Goal: Transaction & Acquisition: Purchase product/service

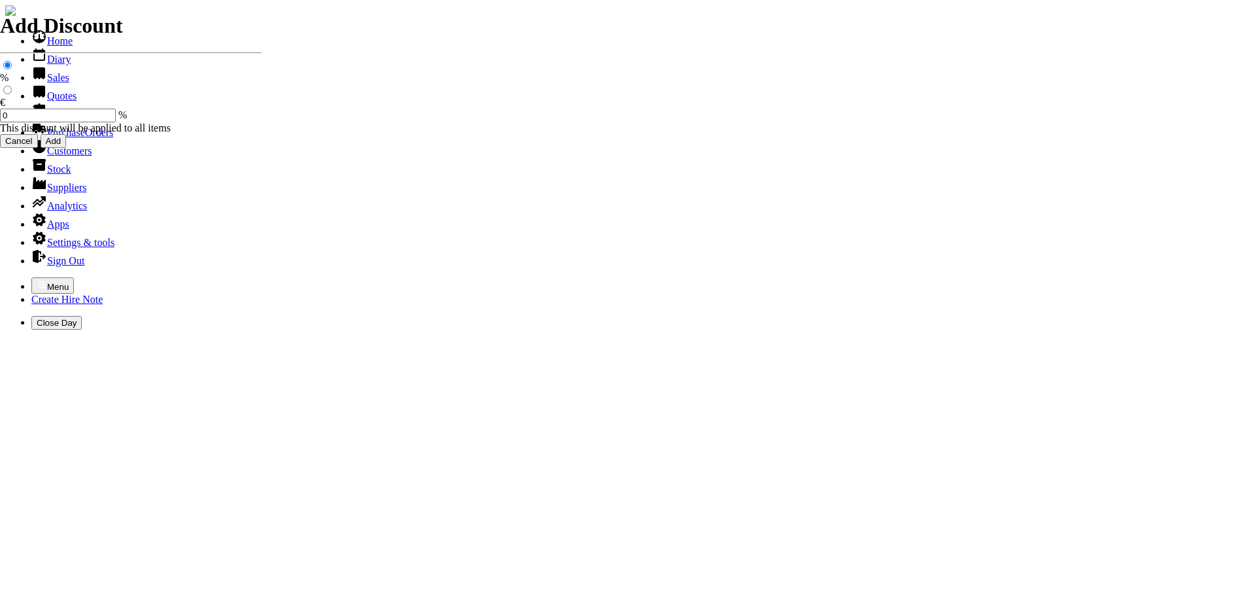
select select "HO"
click at [37, 279] on icon "button" at bounding box center [42, 284] width 10 height 10
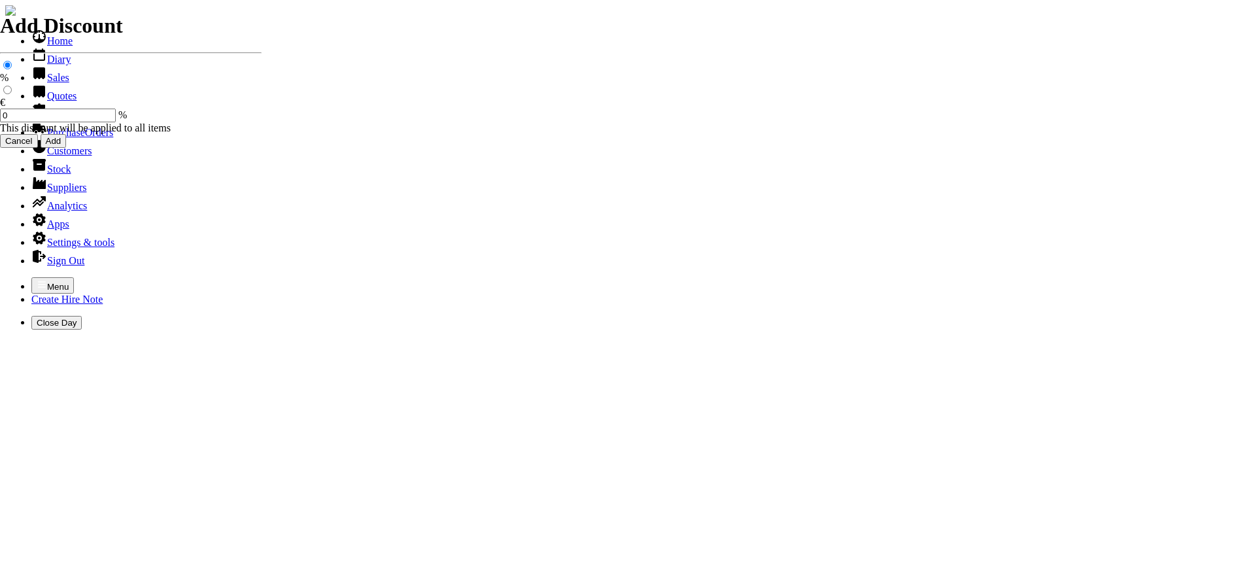
click at [55, 120] on link "Hire Notes" at bounding box center [61, 114] width 61 height 11
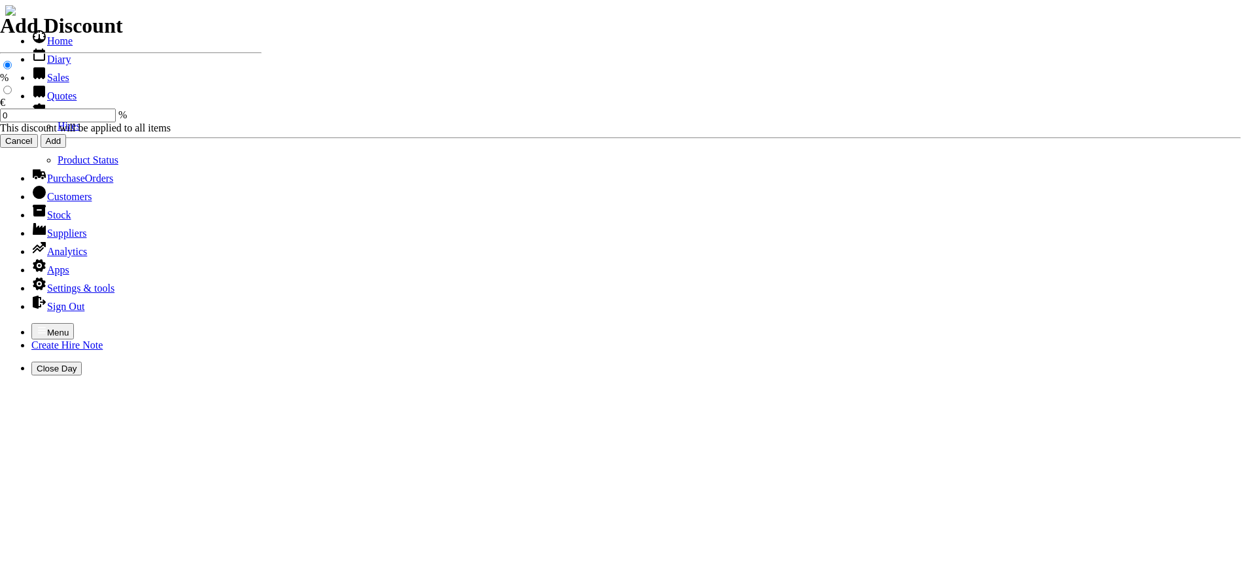
click at [58, 131] on link "Hires" at bounding box center [69, 125] width 23 height 11
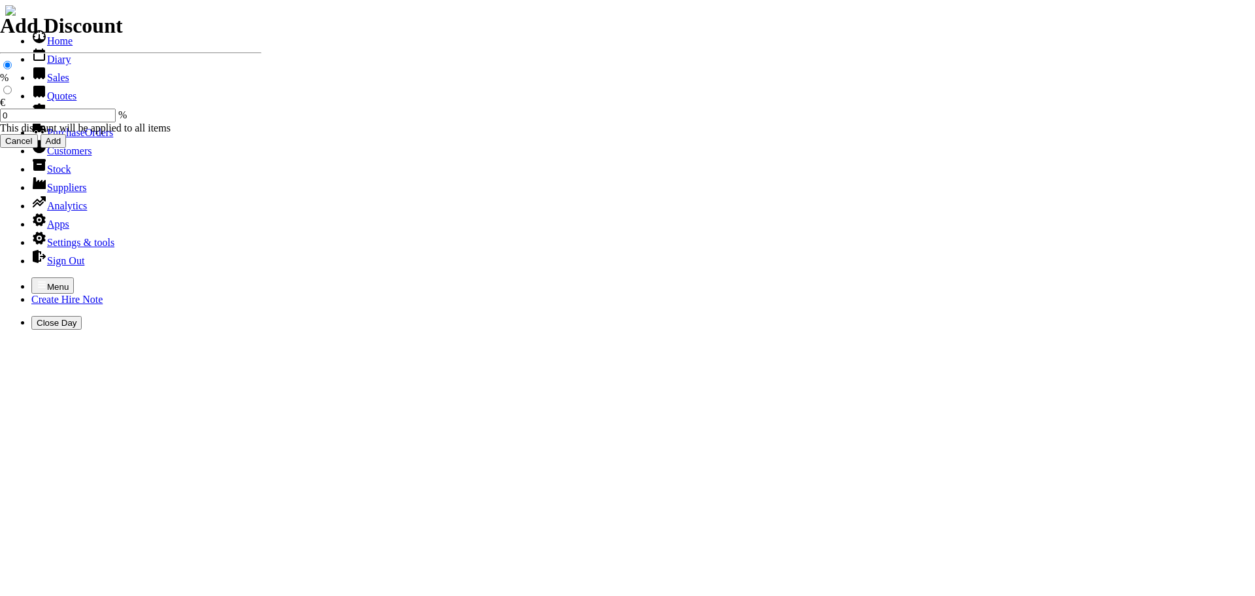
type input "CURRAGH LAWN"
type input "[PERSON_NAME]"
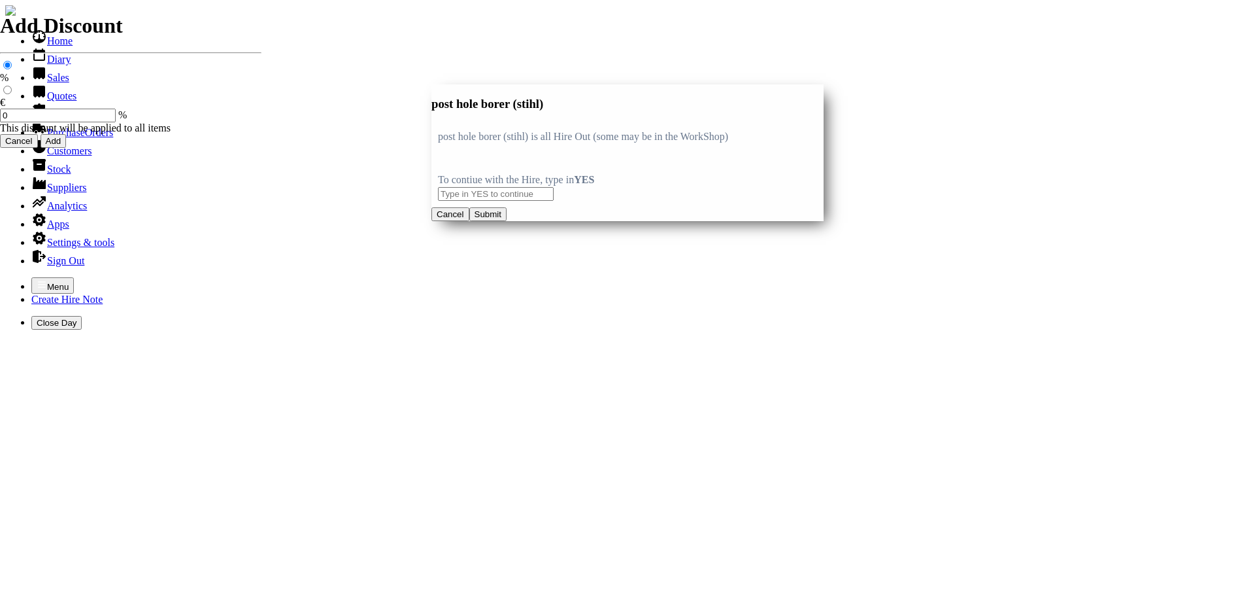
type input "post hole borer (stihl)"
click at [479, 187] on input "text" at bounding box center [496, 194] width 116 height 14
type input "YES"
click at [507, 221] on button "Submit" at bounding box center [487, 214] width 37 height 14
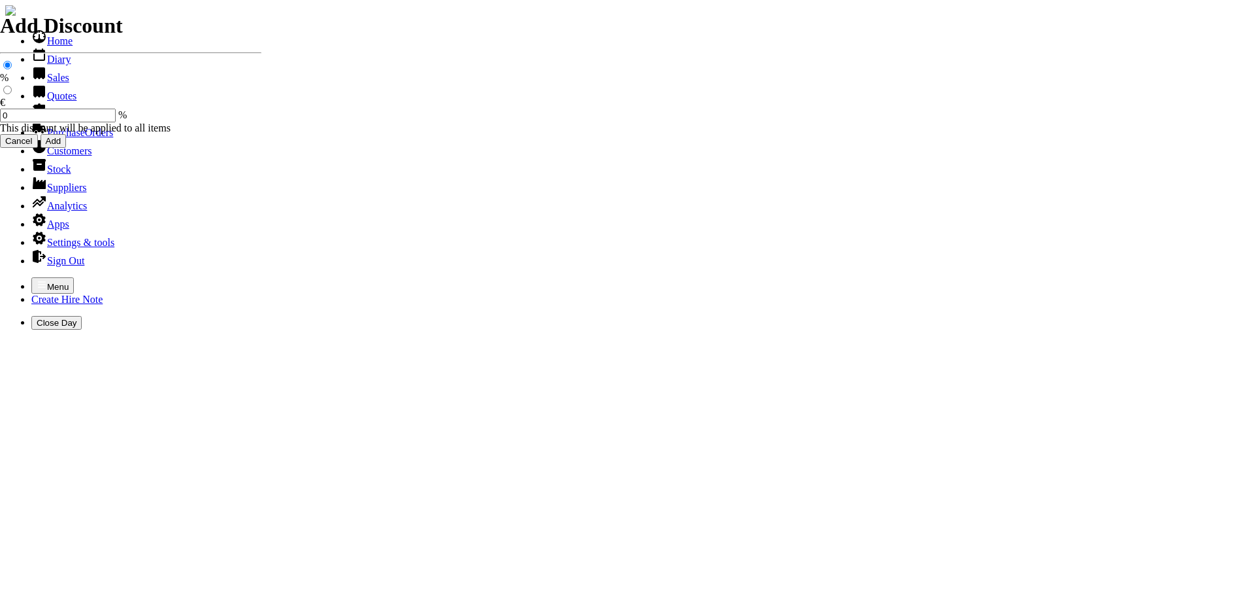
type input "post hole borer (stihl) C/ AUGERS"
type input "spurious goods"
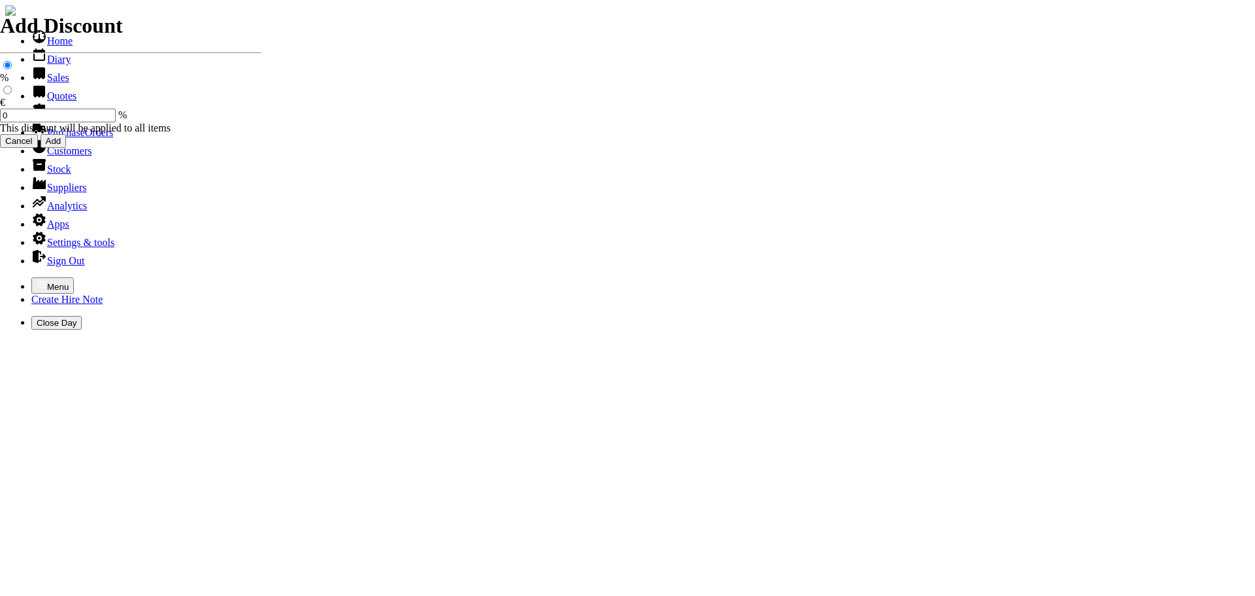
type input "s"
type input "[PERSON_NAME] 5M TAPE"
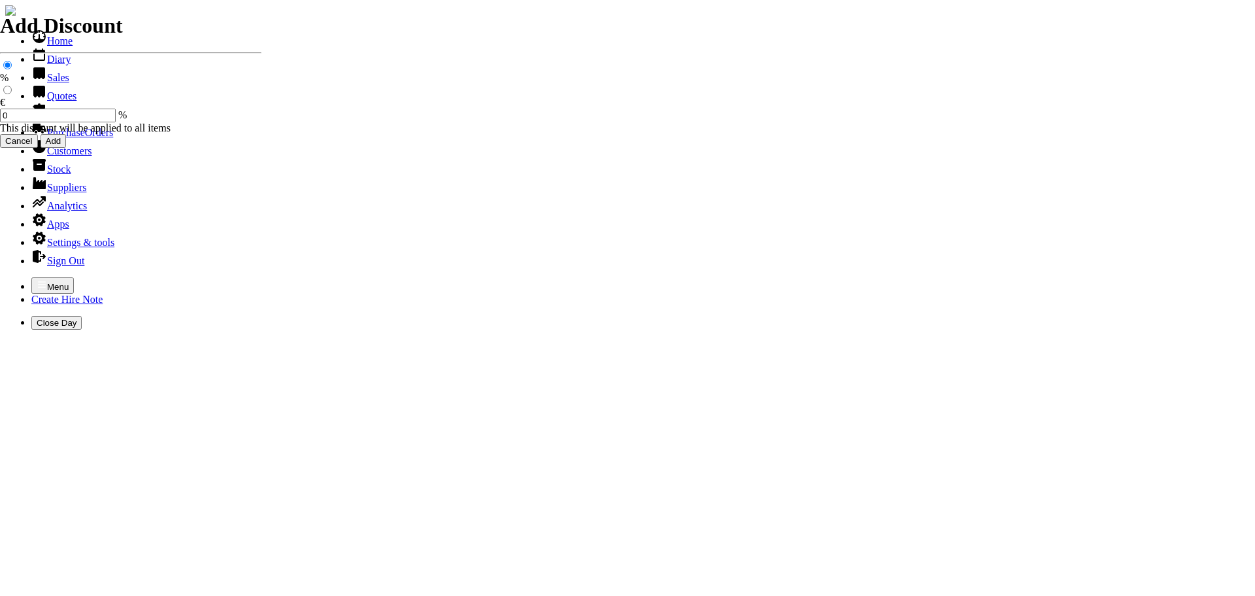
type input "11.50"
drag, startPoint x: 509, startPoint y: 294, endPoint x: 455, endPoint y: 277, distance: 56.2
type input "spurious goods"
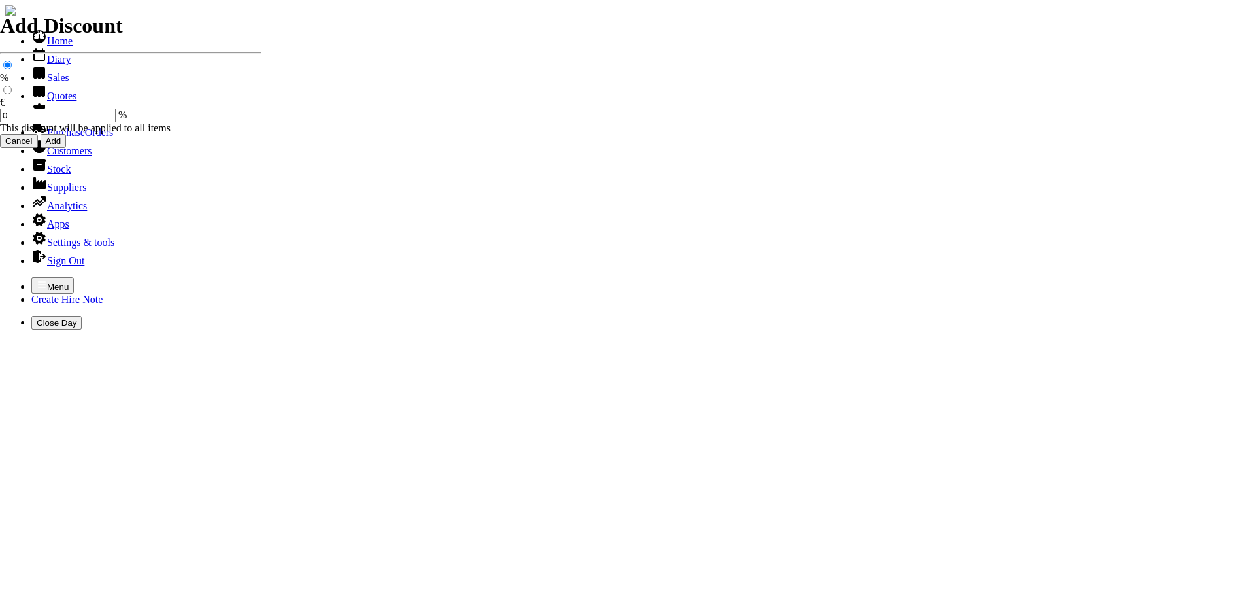
type input "s"
type input "22MM AUGER WOOD BIT"
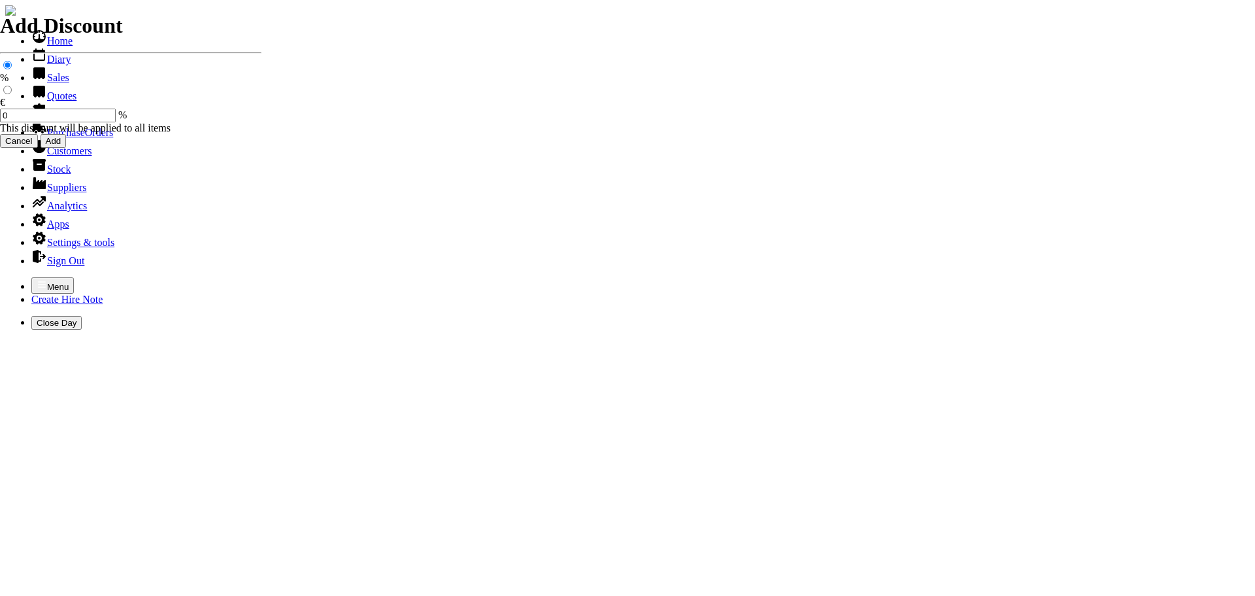
type input "14.50"
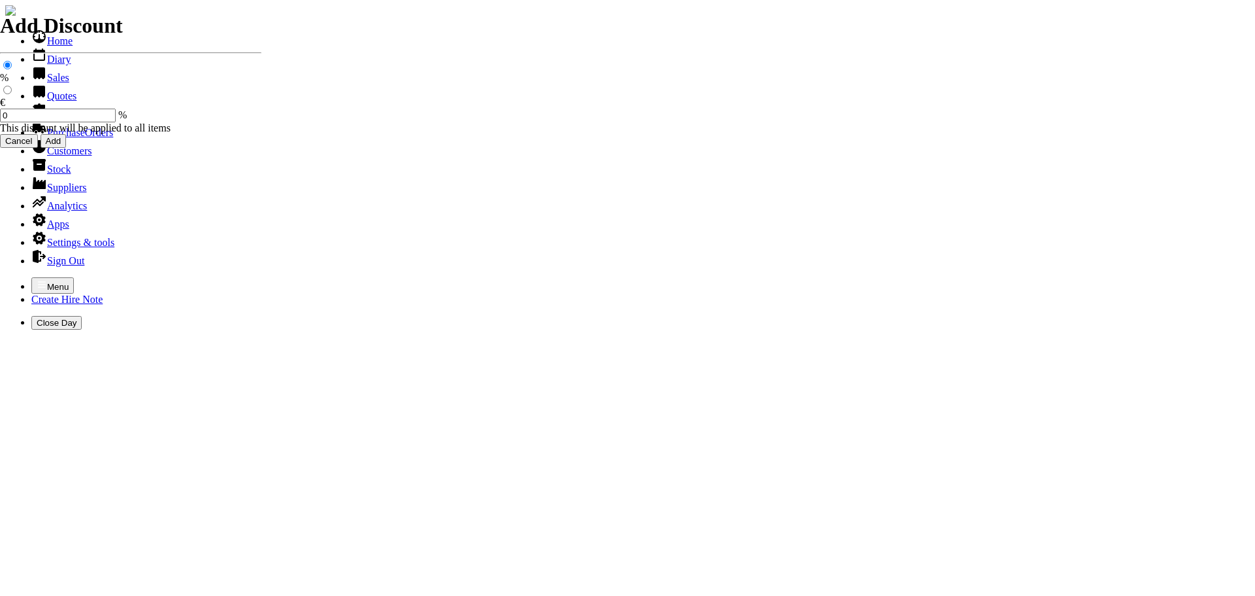
type input "[DATE]"
type input "440000734"
type input "[PERSON_NAME][EMAIL_ADDRESS][DOMAIN_NAME]"
type input "[PERSON_NAME]"
